Goal: Information Seeking & Learning: Learn about a topic

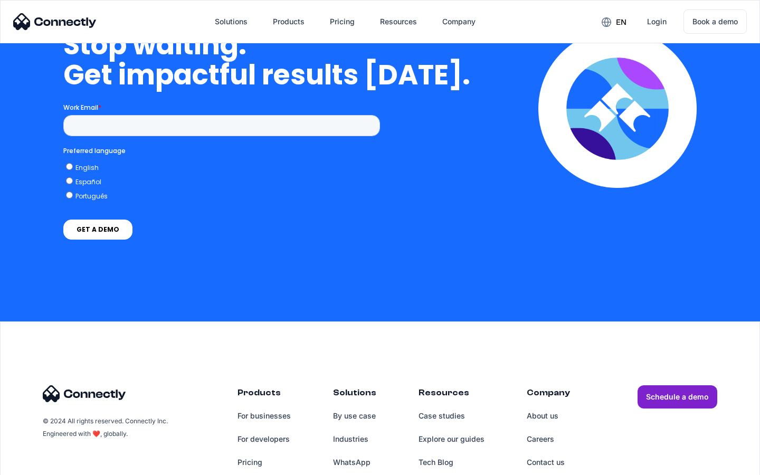
scroll to position [4350, 0]
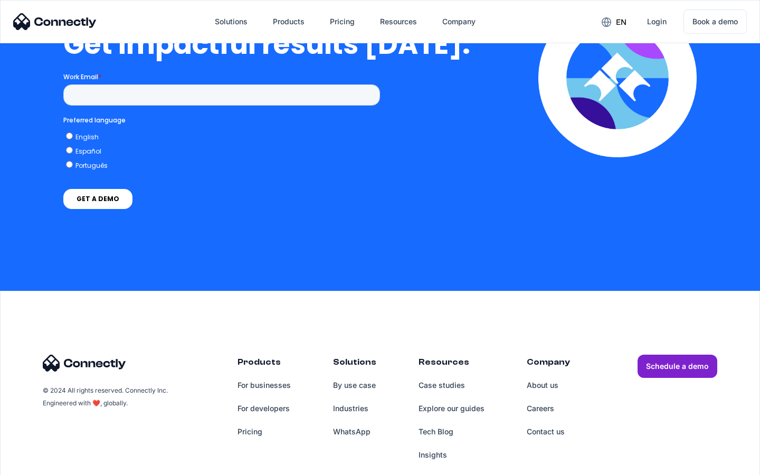
scroll to position [2328, 0]
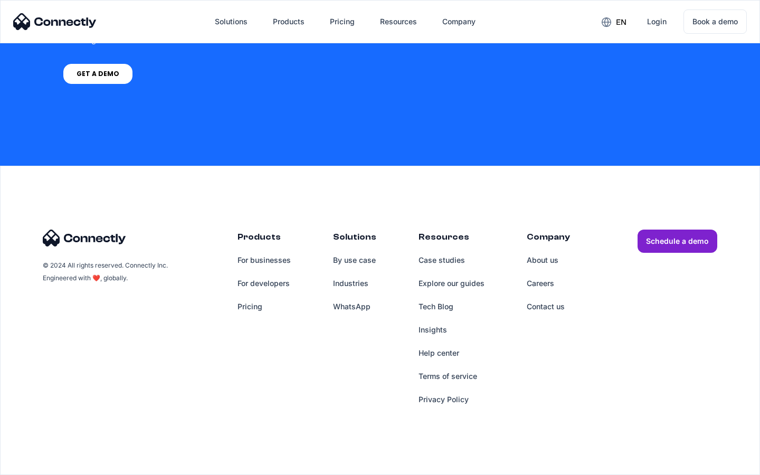
scroll to position [800, 0]
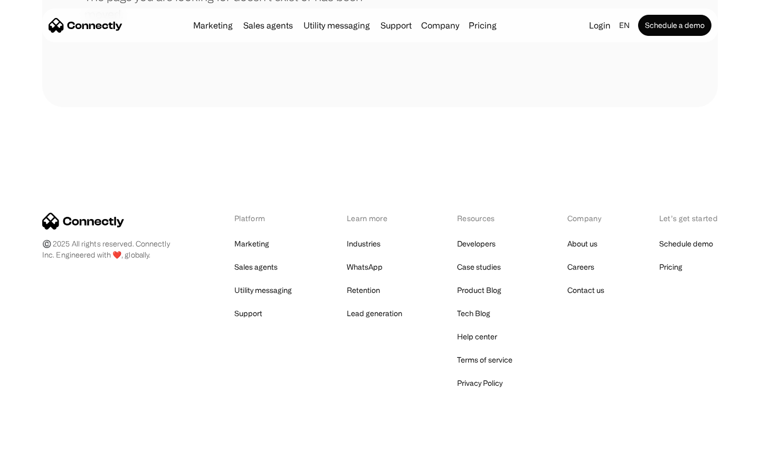
scroll to position [193, 0]
